Goal: Task Accomplishment & Management: Use online tool/utility

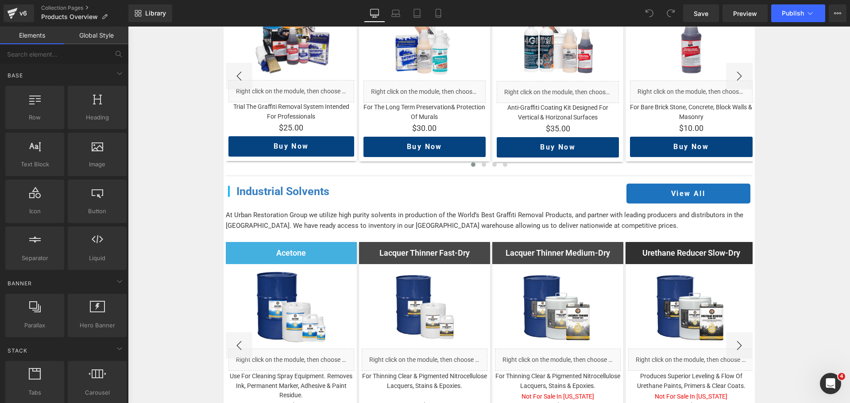
scroll to position [1770, 0]
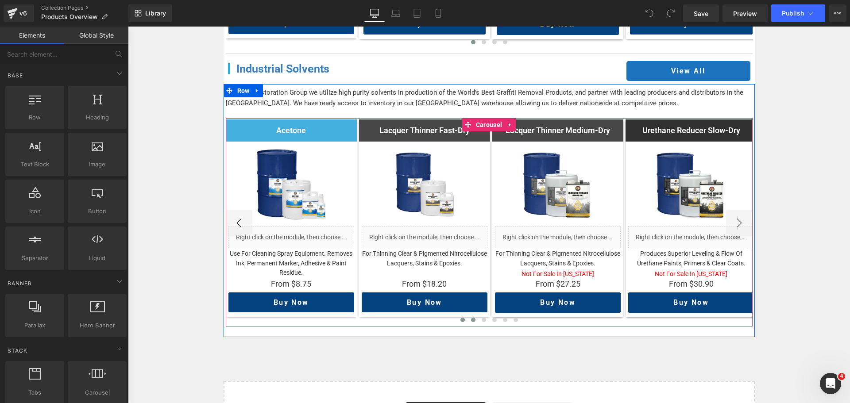
click at [472, 316] on button at bounding box center [473, 320] width 11 height 9
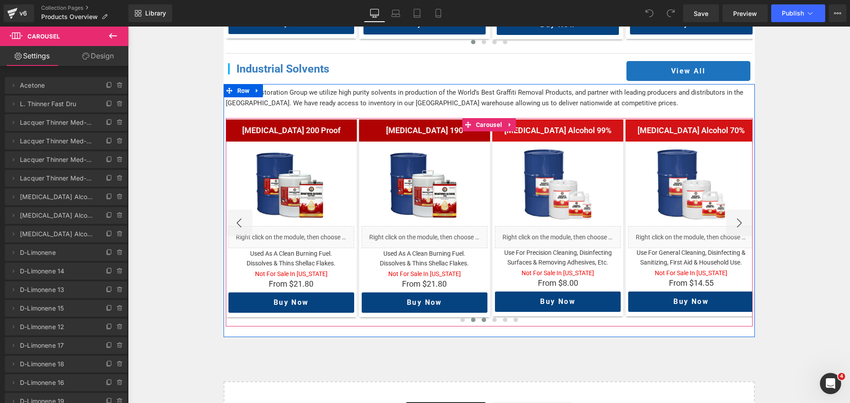
click at [481, 318] on span at bounding box center [483, 320] width 4 height 4
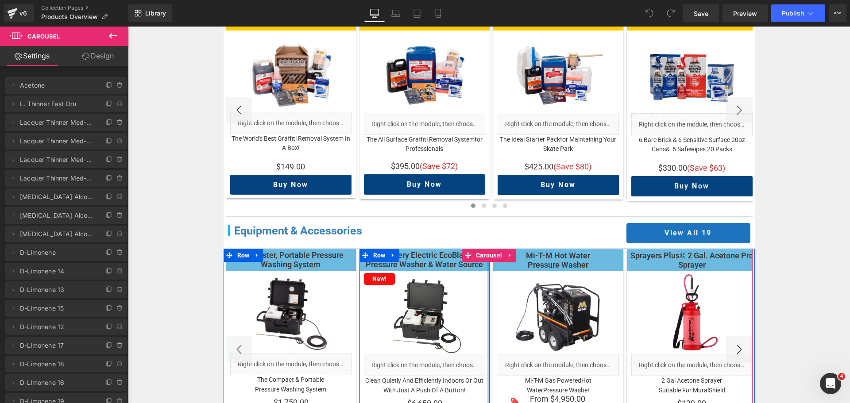
scroll to position [1283, 0]
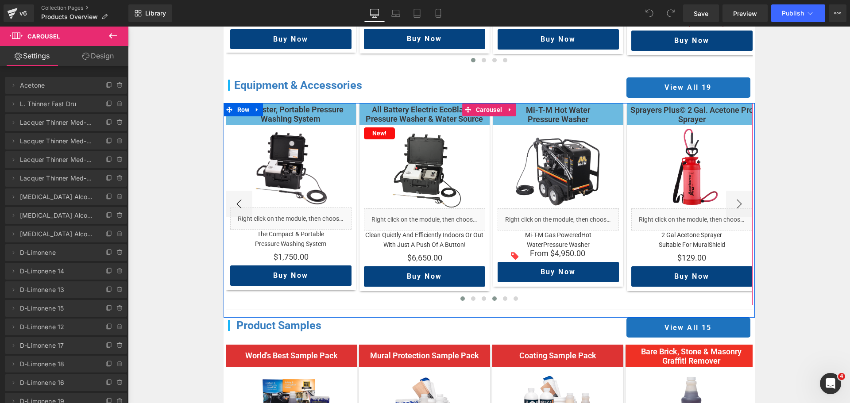
click at [495, 294] on button at bounding box center [494, 298] width 11 height 9
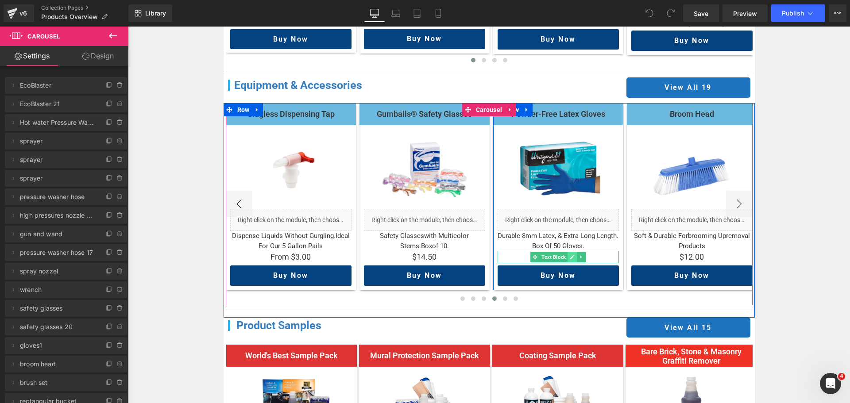
drag, startPoint x: 558, startPoint y: 248, endPoint x: 568, endPoint y: 248, distance: 10.2
click at [558, 252] on span "Text Block" at bounding box center [553, 257] width 28 height 11
click at [570, 254] on icon at bounding box center [572, 256] width 5 height 5
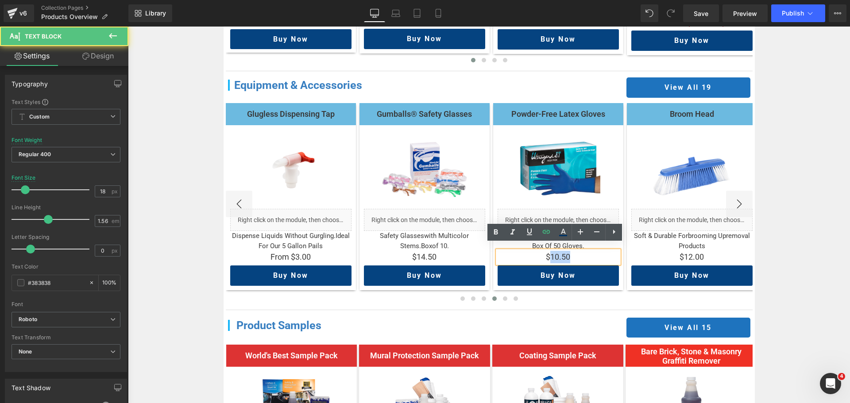
drag, startPoint x: 547, startPoint y: 246, endPoint x: 568, endPoint y: 247, distance: 20.4
click at [568, 251] on p "$10.50" at bounding box center [557, 257] width 121 height 12
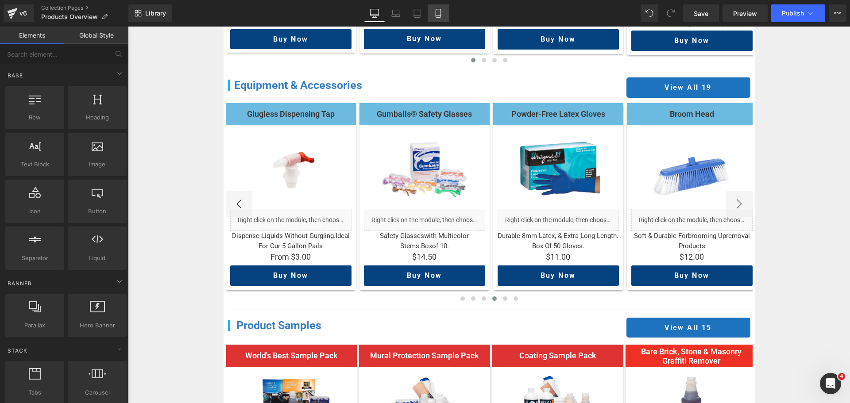
drag, startPoint x: 448, startPoint y: 14, endPoint x: 441, endPoint y: 15, distance: 7.1
click at [448, 14] on link "Mobile" at bounding box center [437, 13] width 21 height 18
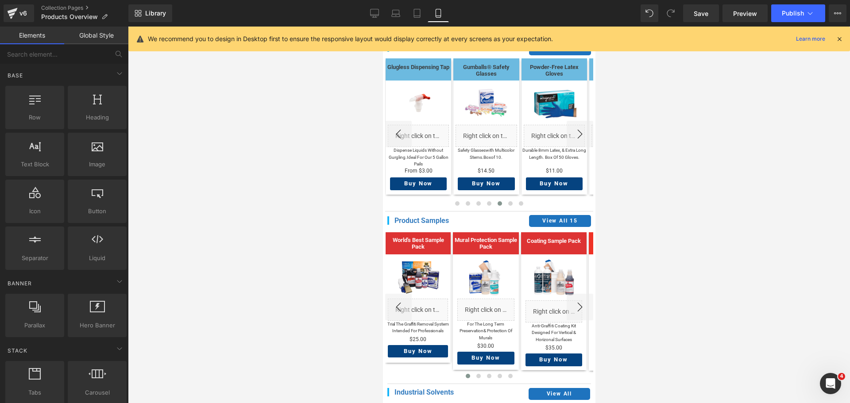
scroll to position [892, 0]
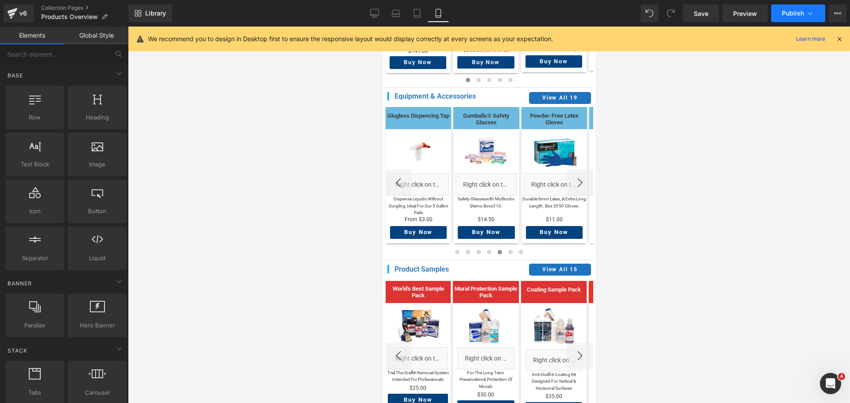
click at [791, 11] on span "Publish" at bounding box center [793, 13] width 22 height 7
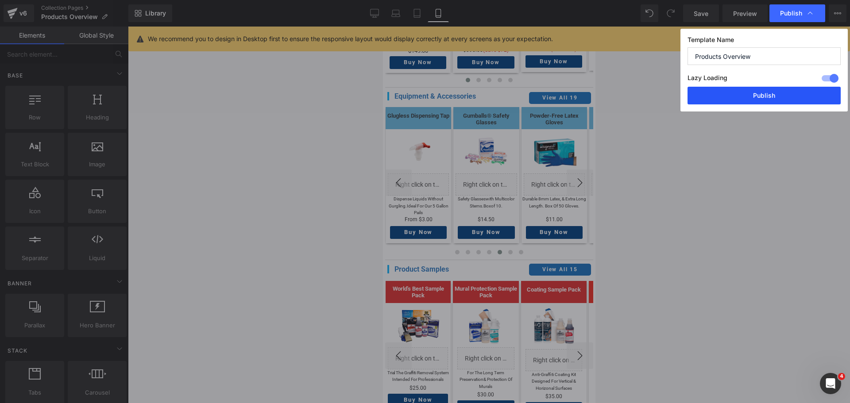
click at [767, 91] on button "Publish" at bounding box center [763, 96] width 153 height 18
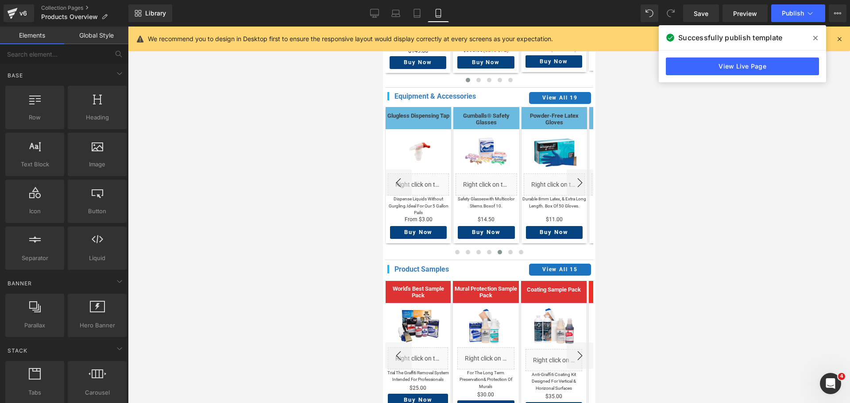
drag, startPoint x: 30, startPoint y: 12, endPoint x: 39, endPoint y: 6, distance: 11.1
click at [30, 12] on link "v6" at bounding box center [19, 13] width 31 height 18
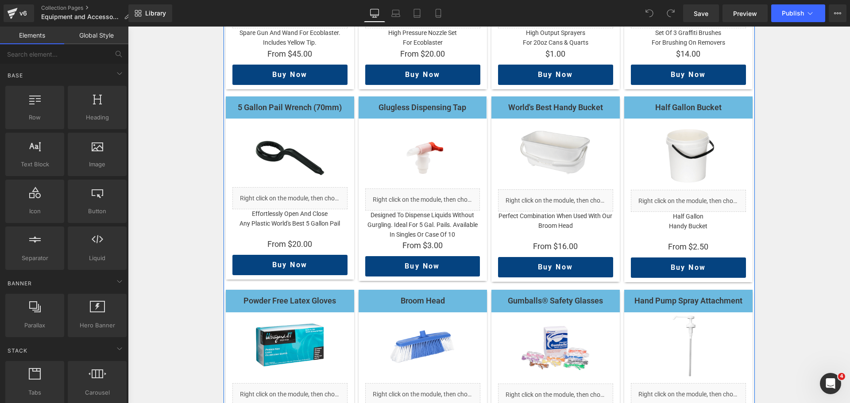
scroll to position [752, 0]
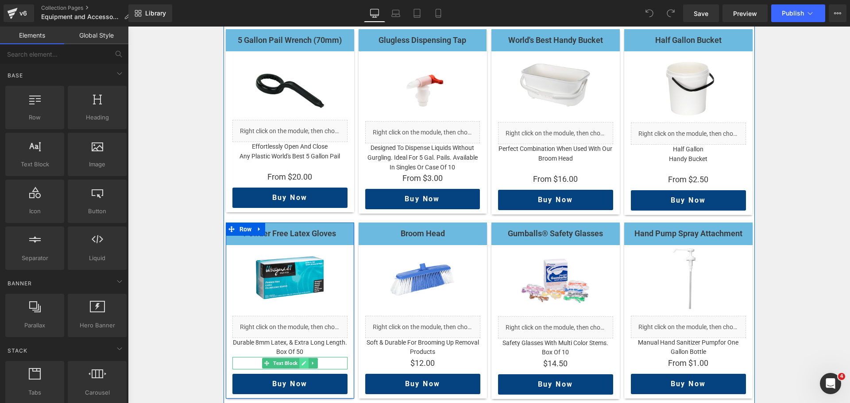
click at [302, 361] on icon at bounding box center [303, 363] width 5 height 5
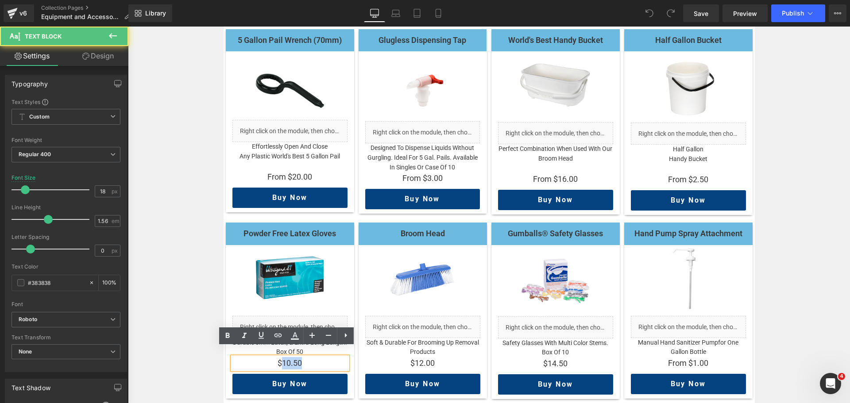
drag, startPoint x: 279, startPoint y: 350, endPoint x: 300, endPoint y: 353, distance: 20.5
click at [300, 357] on p "$10.50" at bounding box center [289, 363] width 115 height 12
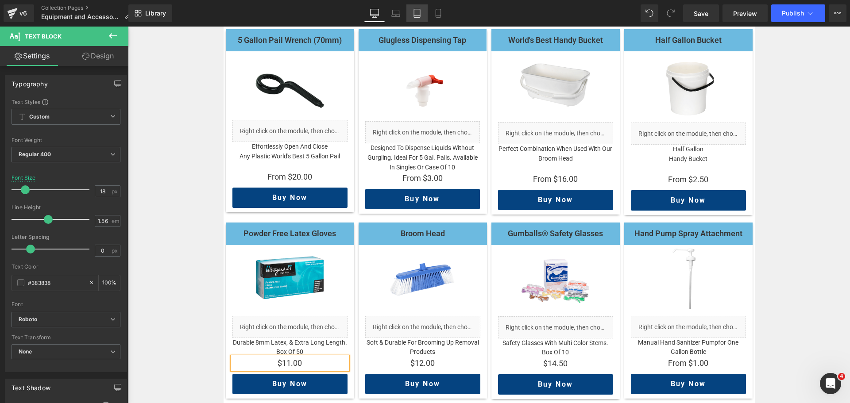
click at [416, 13] on icon at bounding box center [416, 13] width 9 height 9
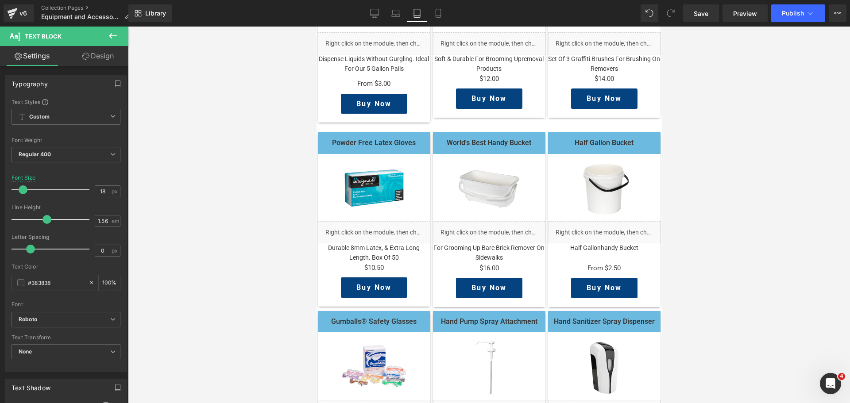
scroll to position [1018, 0]
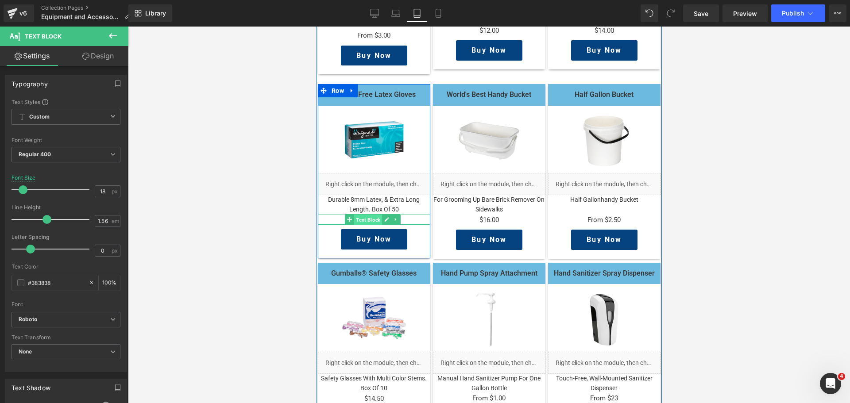
click at [369, 215] on span "Text Block" at bounding box center [368, 220] width 28 height 11
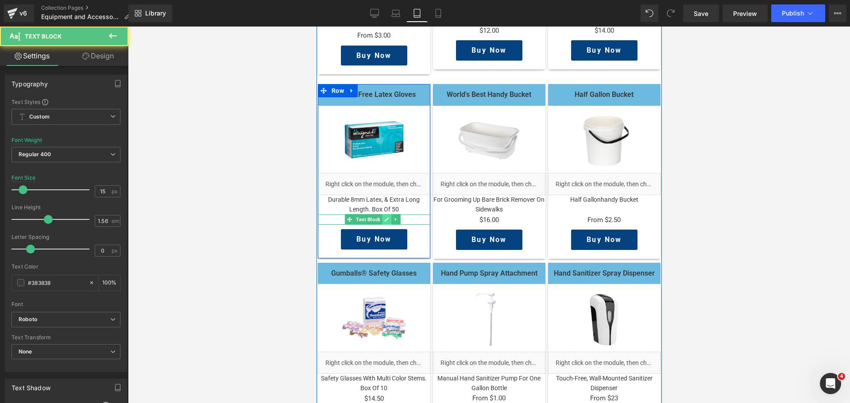
click at [384, 217] on icon at bounding box center [386, 219] width 5 height 5
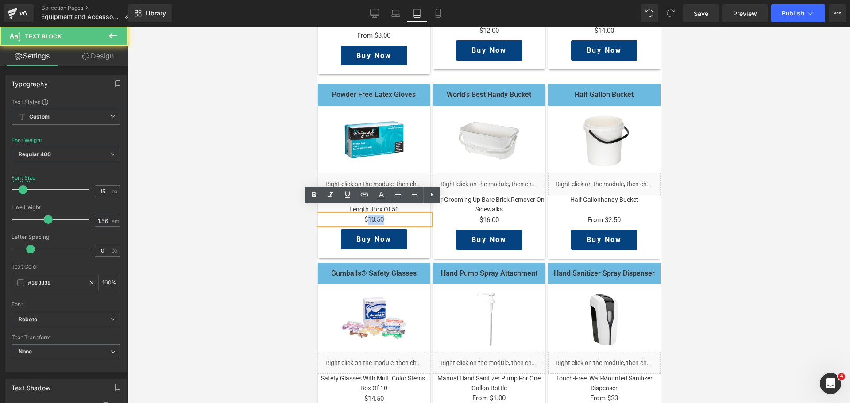
drag, startPoint x: 367, startPoint y: 212, endPoint x: 381, endPoint y: 212, distance: 13.7
click at [381, 215] on p "$10.50" at bounding box center [373, 220] width 112 height 10
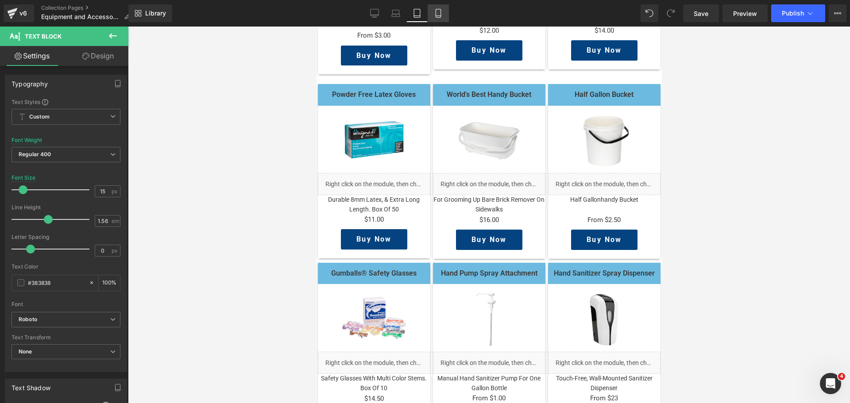
click at [436, 12] on icon at bounding box center [437, 13] width 5 height 8
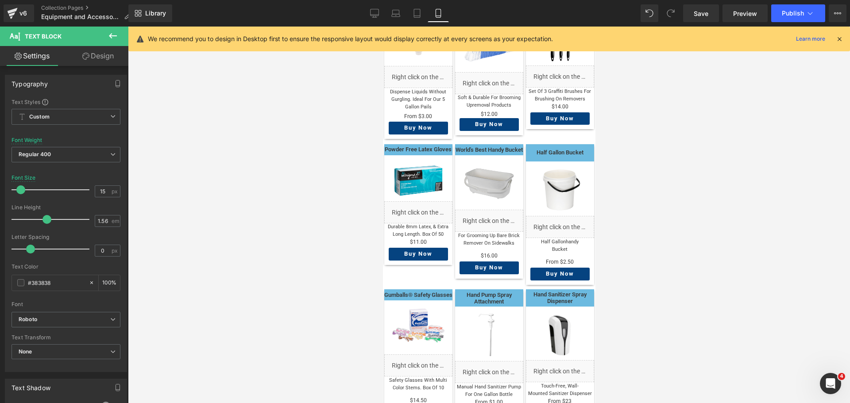
scroll to position [751, 0]
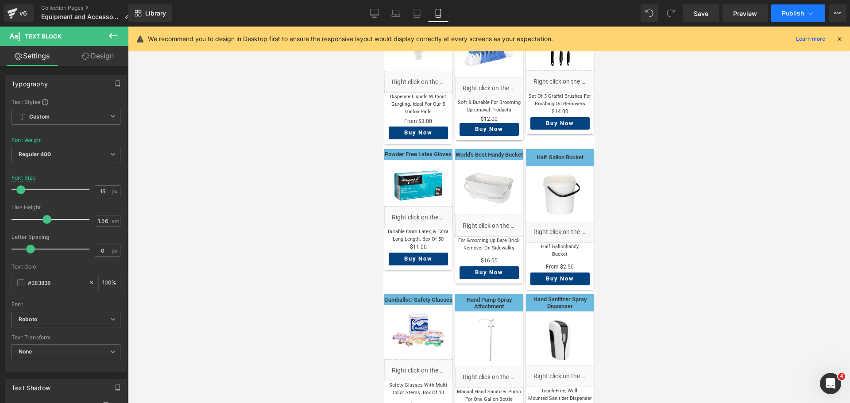
click at [788, 15] on span "Publish" at bounding box center [793, 13] width 22 height 7
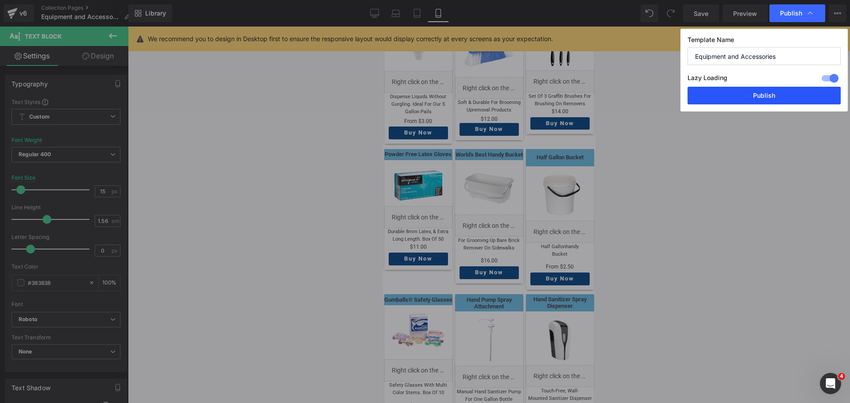
click at [782, 92] on button "Publish" at bounding box center [763, 96] width 153 height 18
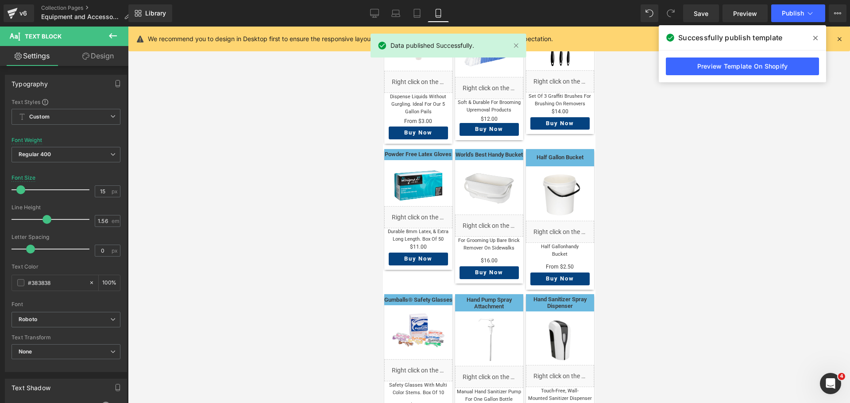
click at [777, 97] on div at bounding box center [489, 215] width 722 height 377
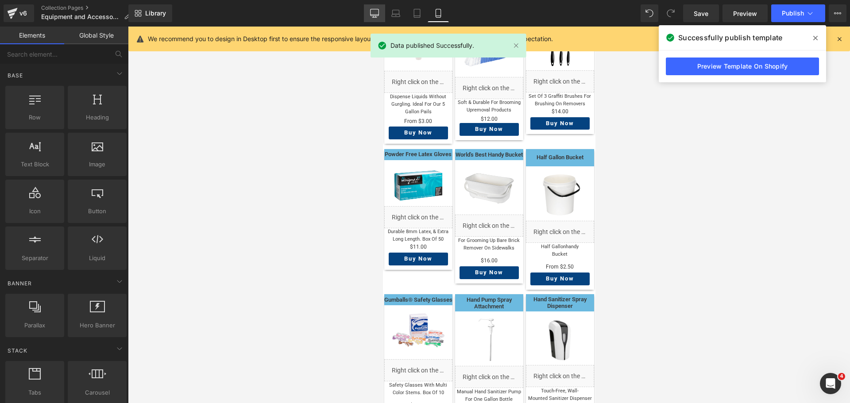
click at [378, 18] on link "Desktop" at bounding box center [374, 13] width 21 height 18
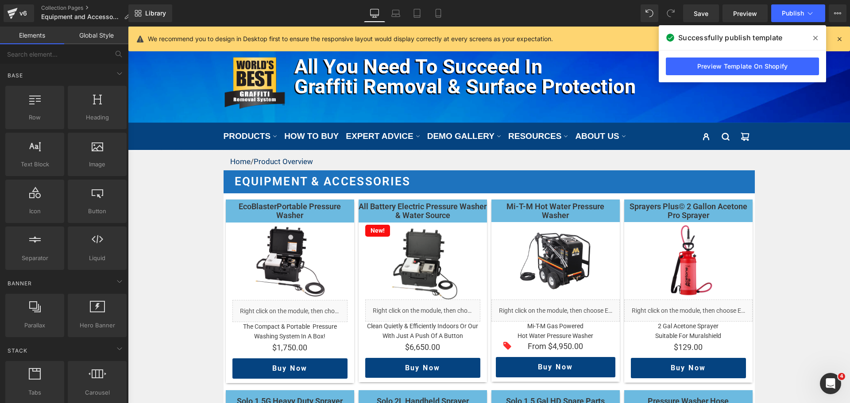
scroll to position [0, 0]
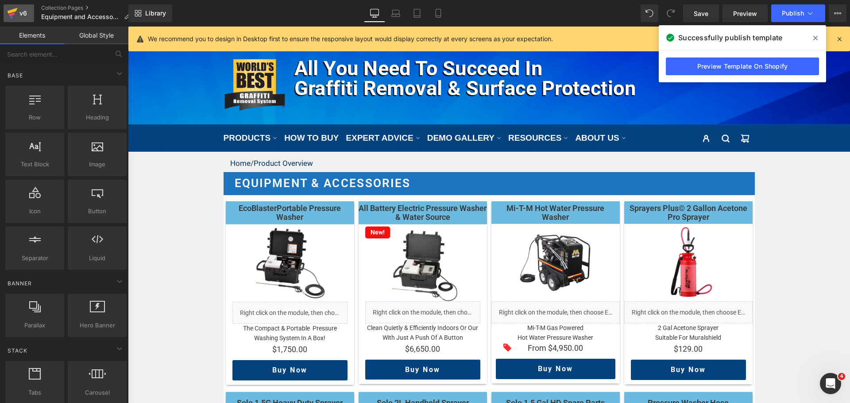
click at [17, 14] on icon at bounding box center [12, 13] width 11 height 22
